Goal: Task Accomplishment & Management: Use online tool/utility

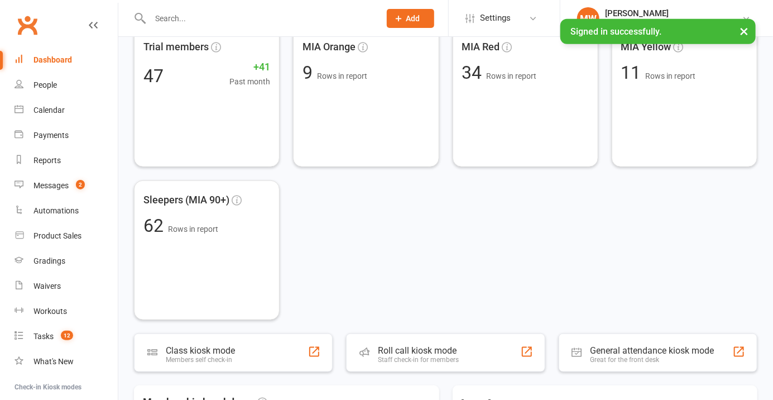
scroll to position [371, 0]
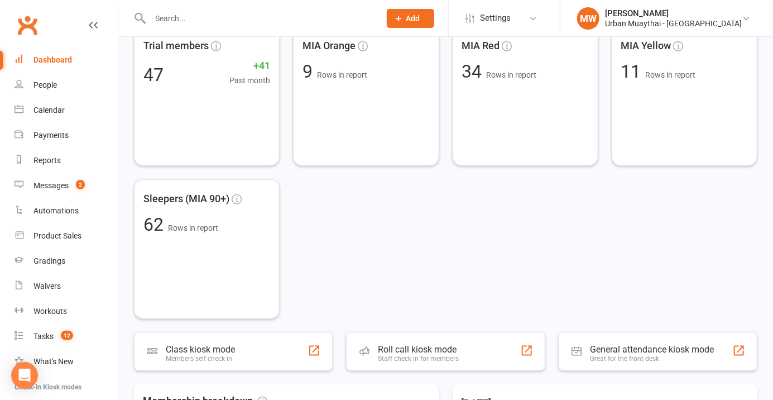
click at [449, 353] on div "Roll call kiosk mode" at bounding box center [418, 349] width 81 height 11
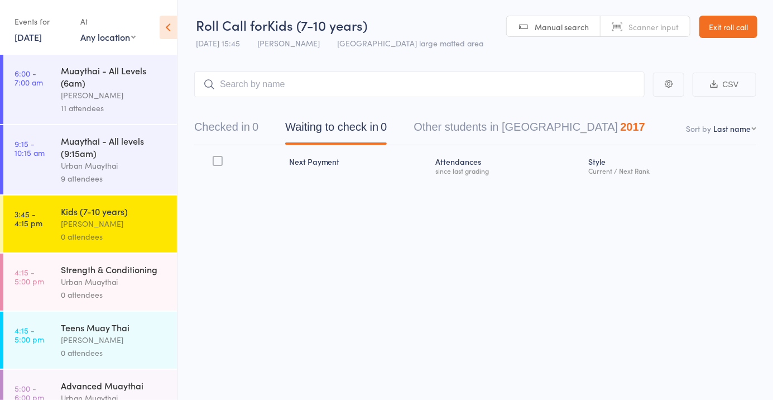
click at [652, 30] on span "Scanner input" at bounding box center [653, 26] width 50 height 11
click at [757, 161] on main "CSV Checked in 0 Waiting to check in 0 Other students in Muaythai 2017 Sort by …" at bounding box center [474, 142] width 595 height 175
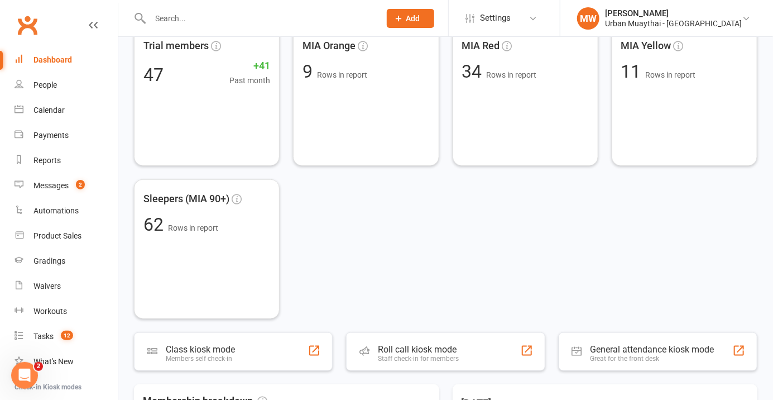
click at [453, 347] on div "Roll call kiosk mode" at bounding box center [418, 349] width 81 height 11
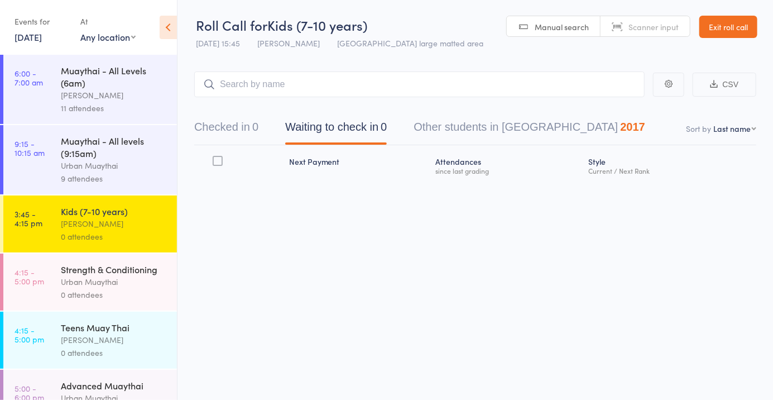
click at [551, 296] on div "Roll Call for Kids (7-10 years) 14 Aug 15:45 Brad Earnshaw Miami large matted a…" at bounding box center [386, 200] width 773 height 400
click at [660, 28] on span "Scanner input" at bounding box center [653, 26] width 50 height 11
click at [562, 31] on span "Manual search" at bounding box center [562, 26] width 54 height 11
click at [622, 32] on link "Scanner input" at bounding box center [644, 26] width 89 height 21
click at [545, 86] on input "search" at bounding box center [419, 84] width 450 height 26
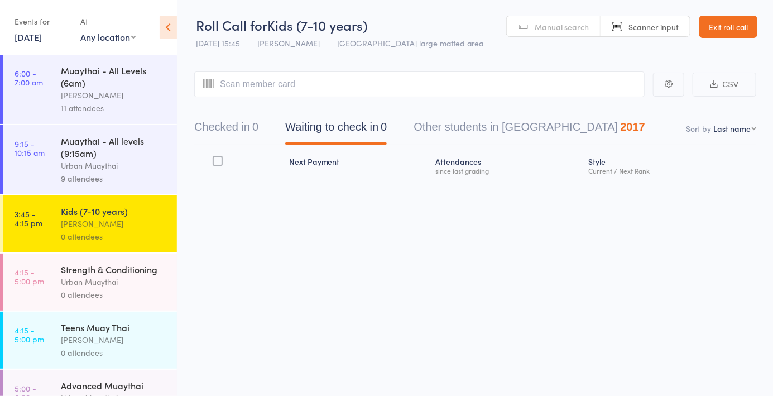
click at [549, 35] on link "Manual search" at bounding box center [554, 26] width 94 height 21
click at [646, 31] on span "Scanner input" at bounding box center [653, 26] width 50 height 11
type input "5836"
type input "5206"
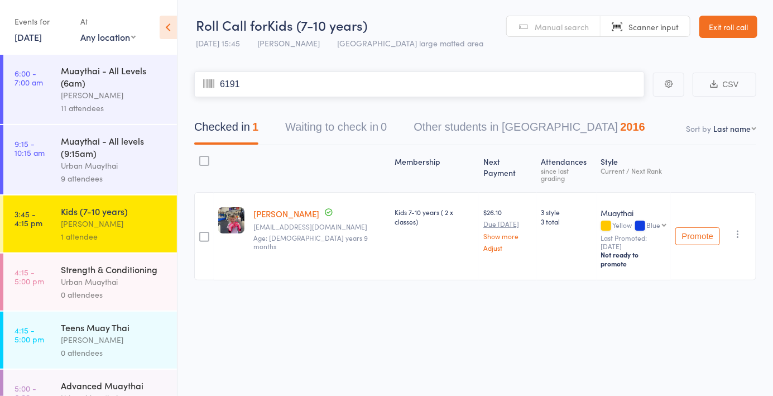
type input "6191"
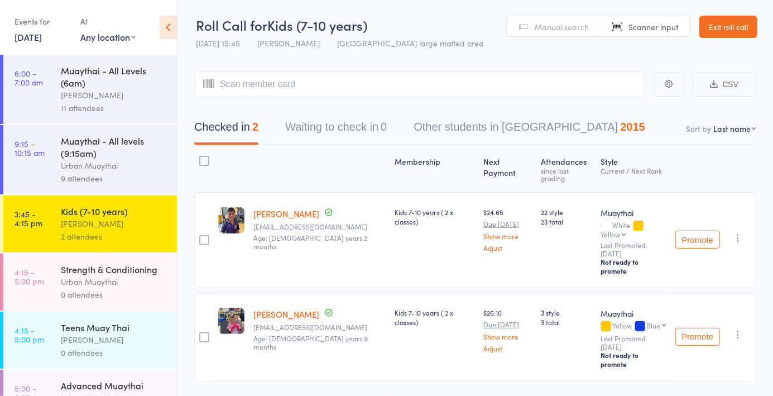
click at [647, 34] on link "Scanner input" at bounding box center [644, 26] width 89 height 21
click at [389, 85] on input "search" at bounding box center [419, 84] width 450 height 26
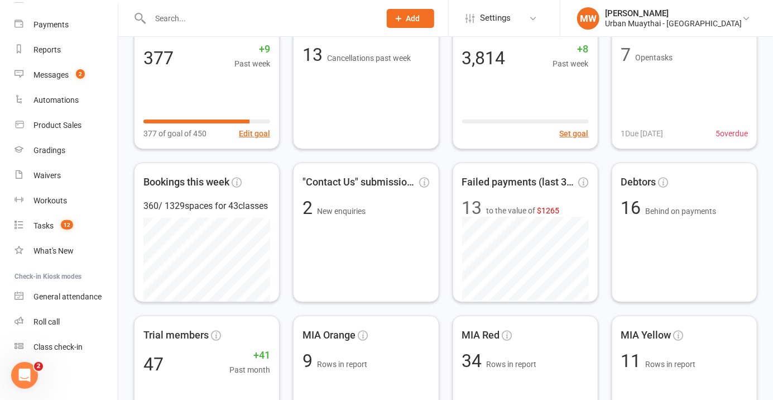
scroll to position [112, 0]
click at [65, 325] on link "Roll call" at bounding box center [66, 320] width 103 height 25
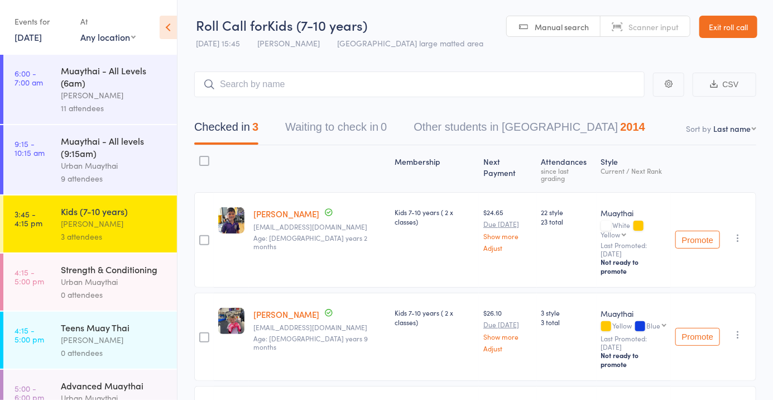
click at [638, 49] on header "Roll Call for Kids (7-10 years) [DATE] 15:45 [PERSON_NAME] [GEOGRAPHIC_DATA] la…" at bounding box center [474, 27] width 595 height 55
click at [640, 27] on span "Scanner input" at bounding box center [653, 26] width 50 height 11
type input "5836"
click at [629, 36] on div "Manual search Scanner input" at bounding box center [598, 26] width 184 height 21
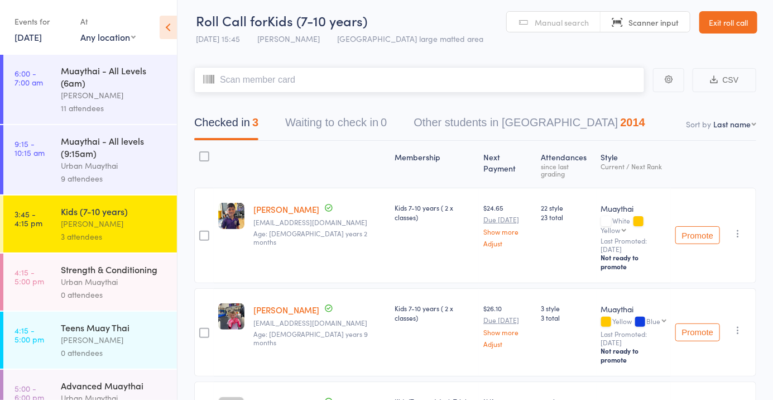
click at [545, 92] on input "search" at bounding box center [419, 80] width 450 height 26
type input "5894"
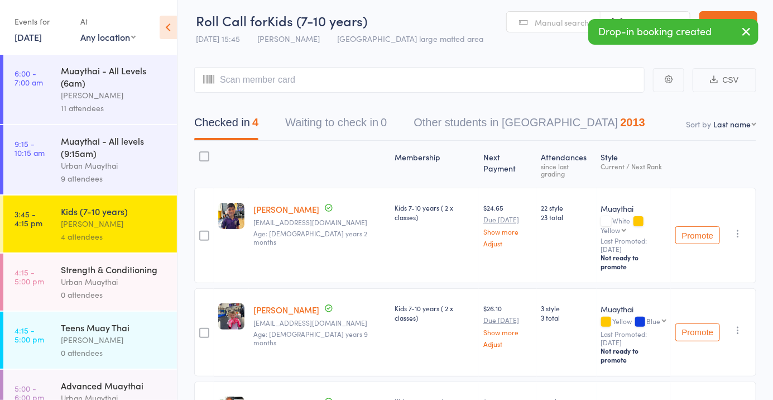
click at [741, 126] on select "First name Last name Birthday today? Behind on payments? Check in time Next pay…" at bounding box center [734, 123] width 43 height 11
select select "4"
click at [713, 118] on select "First name Last name Birthday today? Behind on payments? Check in time Next pay…" at bounding box center [734, 123] width 43 height 11
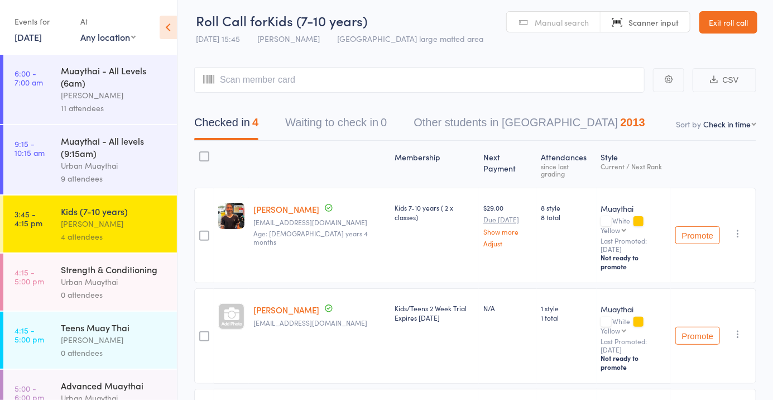
click at [277, 81] on input "search" at bounding box center [419, 80] width 450 height 26
click at [651, 30] on link "Scanner input" at bounding box center [644, 22] width 89 height 21
click at [653, 27] on span "Scanner input" at bounding box center [653, 22] width 50 height 11
type input "6018"
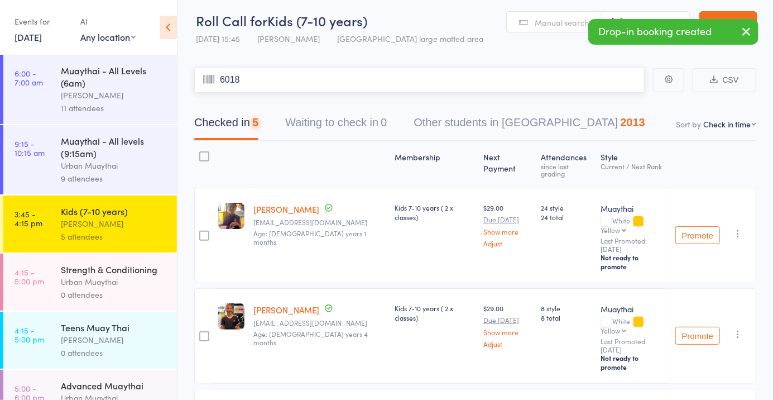
type input "6018"
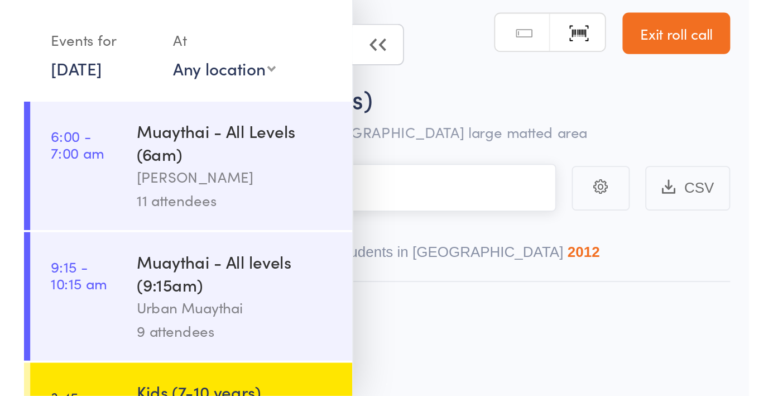
scroll to position [4, 0]
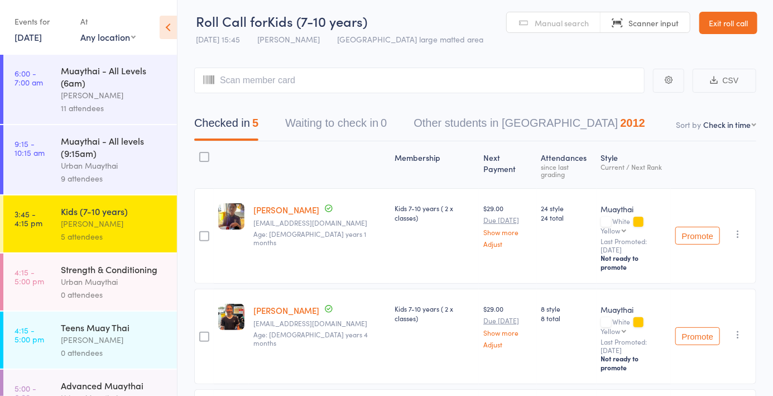
click at [646, 31] on link "Scanner input" at bounding box center [644, 22] width 89 height 21
click at [641, 15] on link "Scanner input" at bounding box center [644, 22] width 89 height 21
click at [454, 84] on input "search" at bounding box center [419, 81] width 450 height 26
type input "5020"
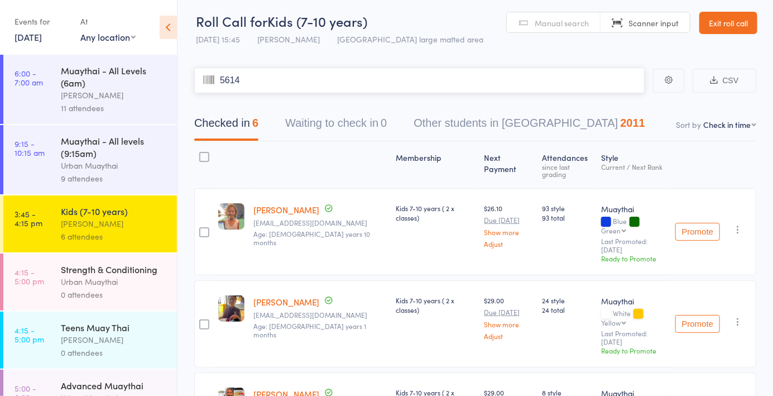
type input "5614"
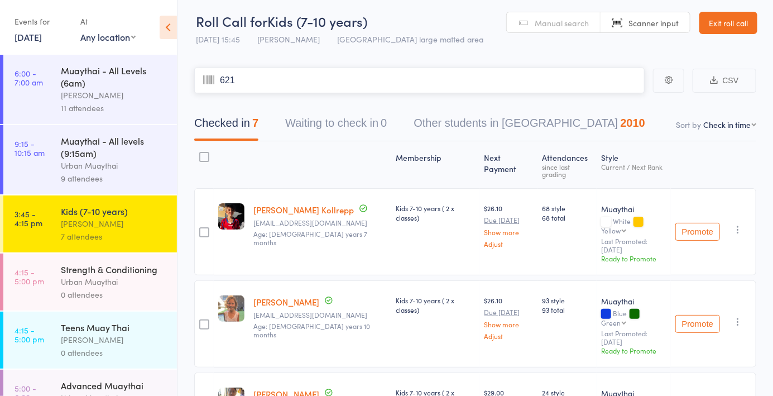
type input "6213"
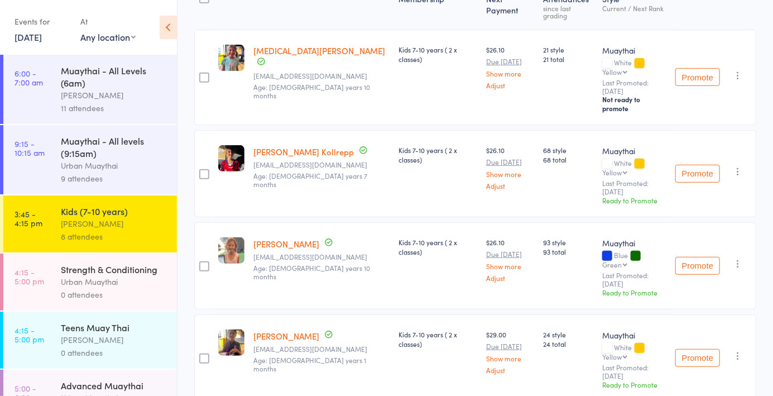
scroll to position [0, 0]
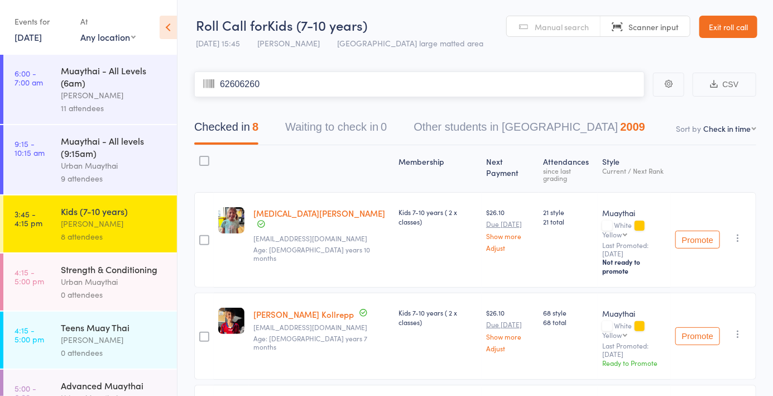
type input "62606260"
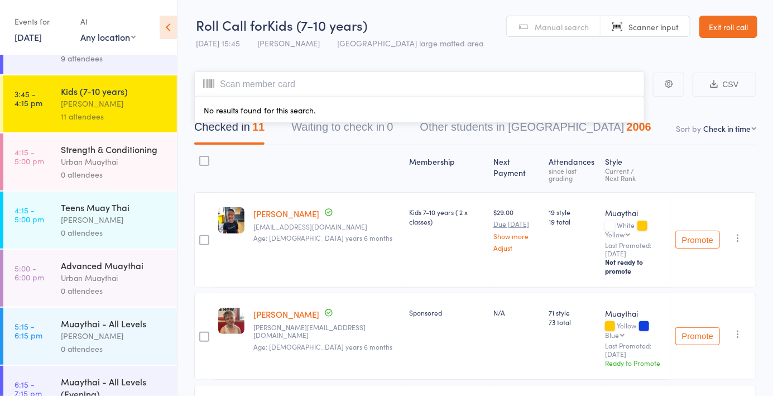
scroll to position [121, 0]
click at [68, 290] on div "0 attendees" at bounding box center [114, 289] width 107 height 13
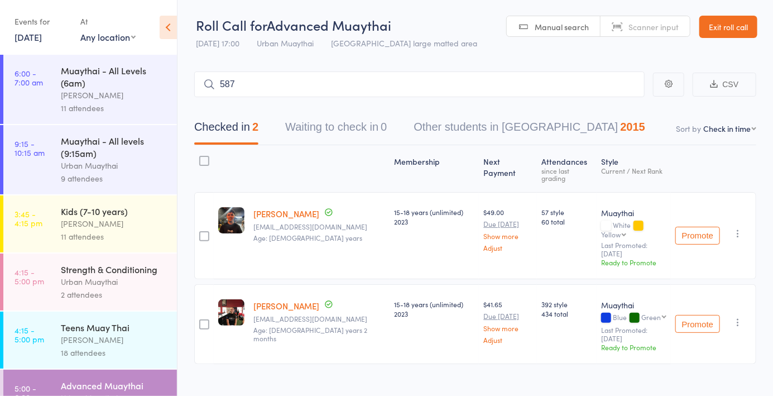
type input "5878"
click at [285, 119] on div "Chelsea Hoang Drop in" at bounding box center [419, 108] width 449 height 26
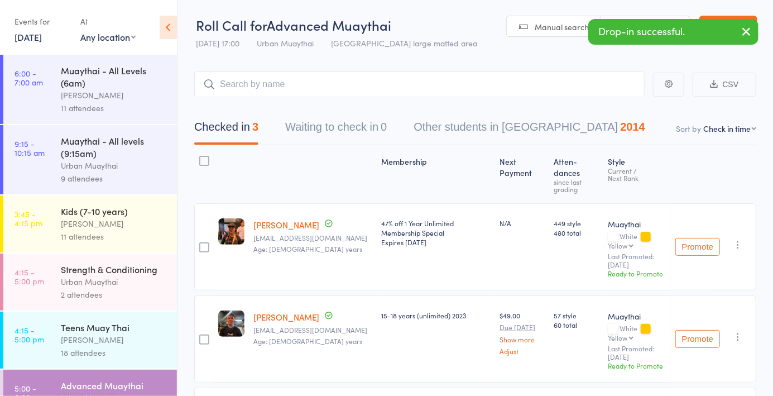
click at [500, 57] on main "CSV Checked in 3 Waiting to check in 0 Other students in Muaythai 2014 Sort by …" at bounding box center [474, 289] width 595 height 469
click at [743, 27] on icon "button" at bounding box center [745, 32] width 13 height 14
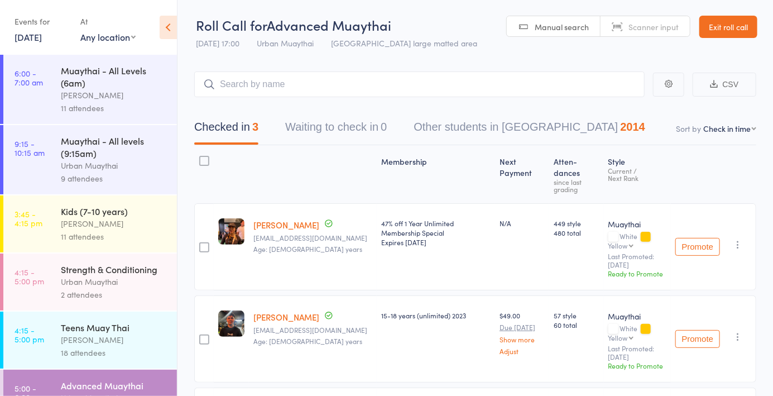
click at [638, 26] on span "Scanner input" at bounding box center [653, 26] width 50 height 11
click at [642, 23] on span "Scanner input" at bounding box center [653, 26] width 50 height 11
type input "5735"
click at [312, 116] on div "Sam Richardson Drop in" at bounding box center [419, 108] width 449 height 26
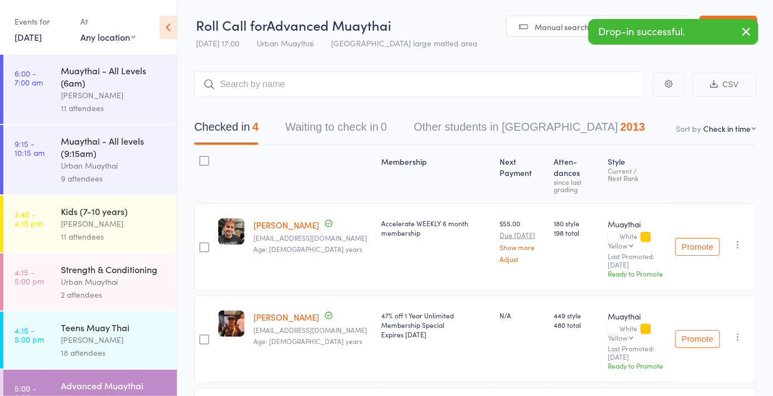
click at [749, 35] on icon "button" at bounding box center [745, 32] width 13 height 14
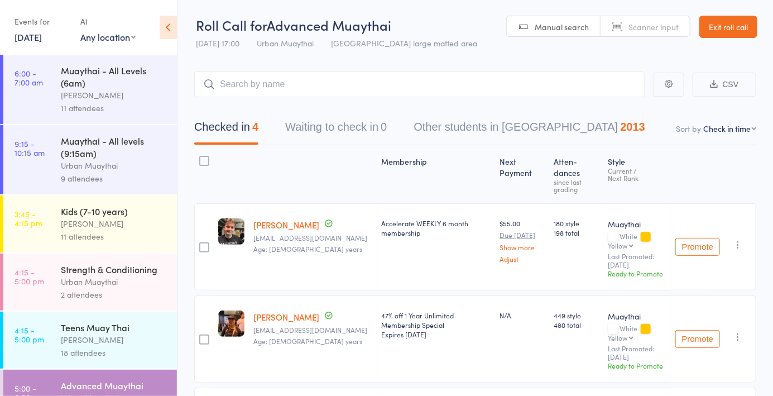
click at [639, 27] on span "Scanner input" at bounding box center [653, 26] width 50 height 11
click at [302, 85] on input "search" at bounding box center [419, 84] width 450 height 26
type input "5535"
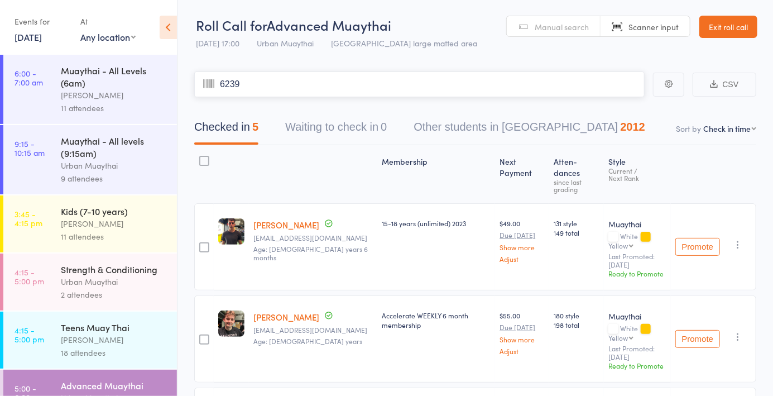
type input "6239"
type input "5520"
type input "5924"
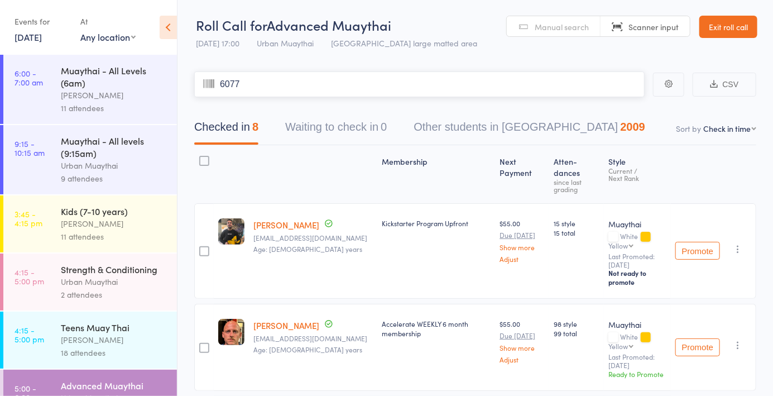
type input "6077"
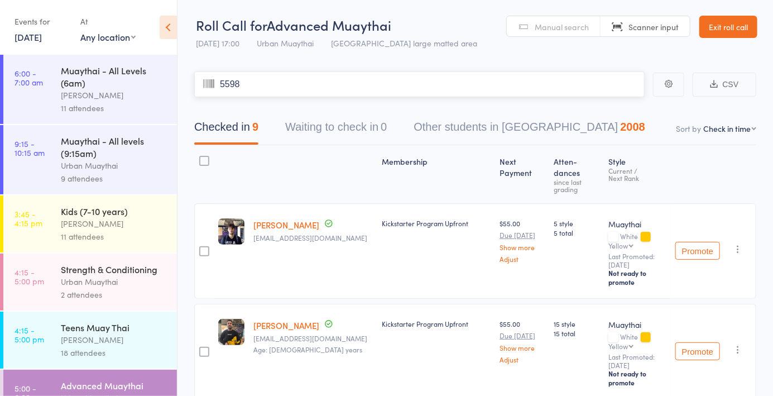
type input "5598"
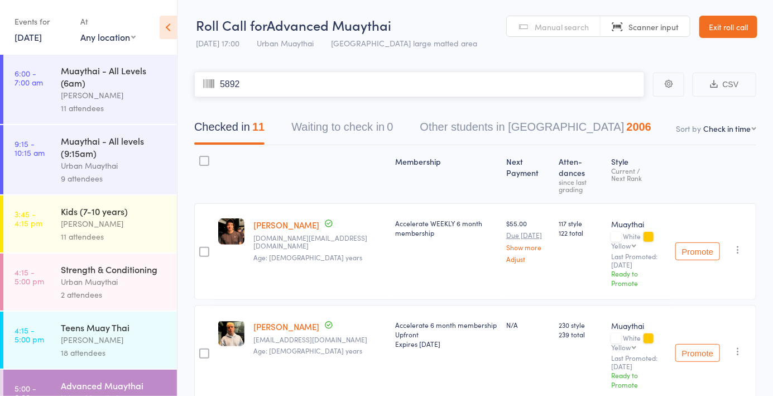
type input "5892"
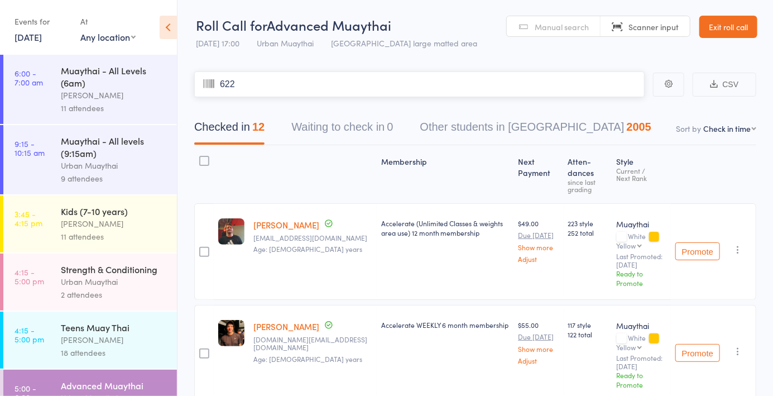
type input "6223"
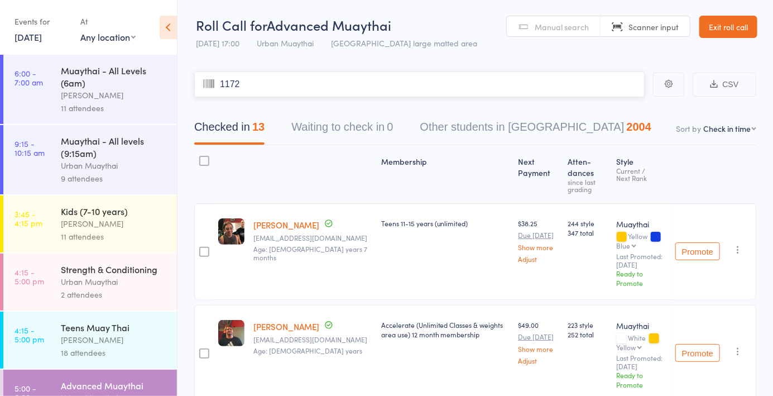
type input "1172"
